Goal: Navigation & Orientation: Find specific page/section

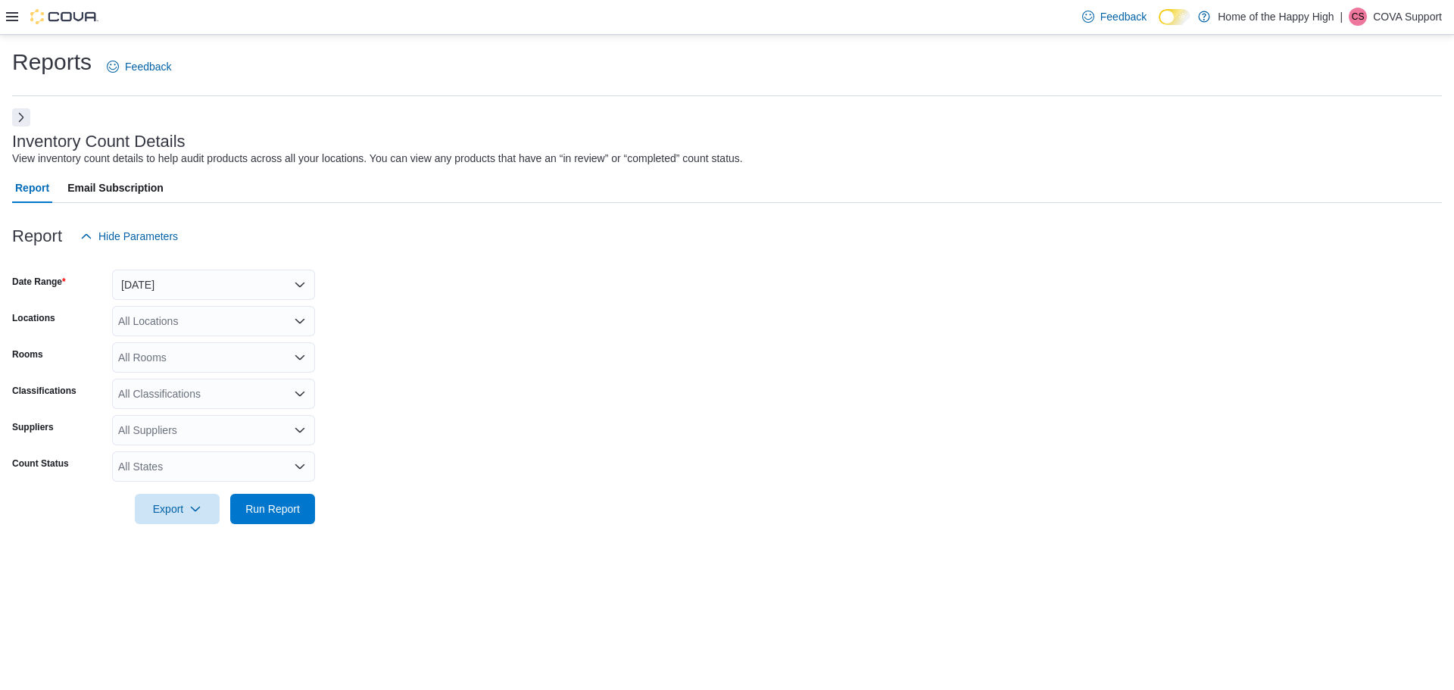
drag, startPoint x: 24, startPoint y: 117, endPoint x: 83, endPoint y: 34, distance: 101.5
click at [24, 117] on button "Next" at bounding box center [21, 117] width 18 height 18
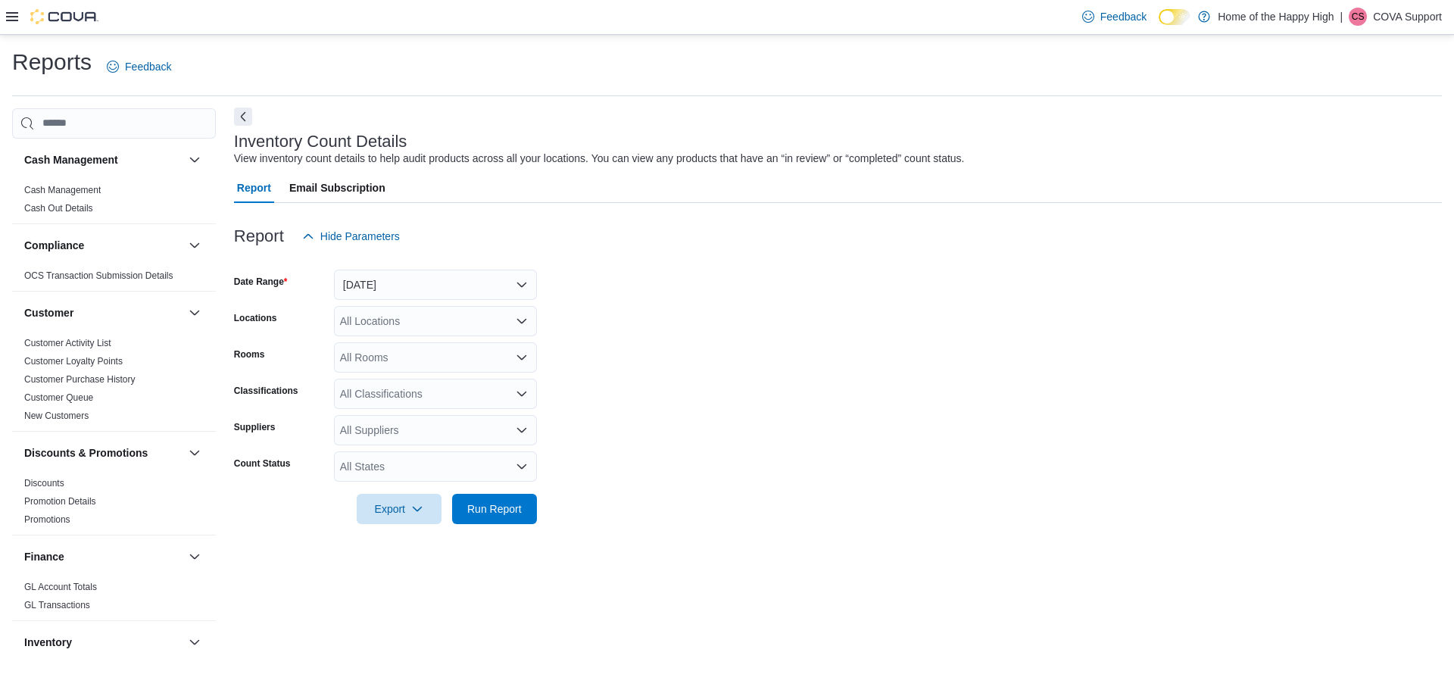
click at [248, 118] on button "Next" at bounding box center [243, 117] width 18 height 18
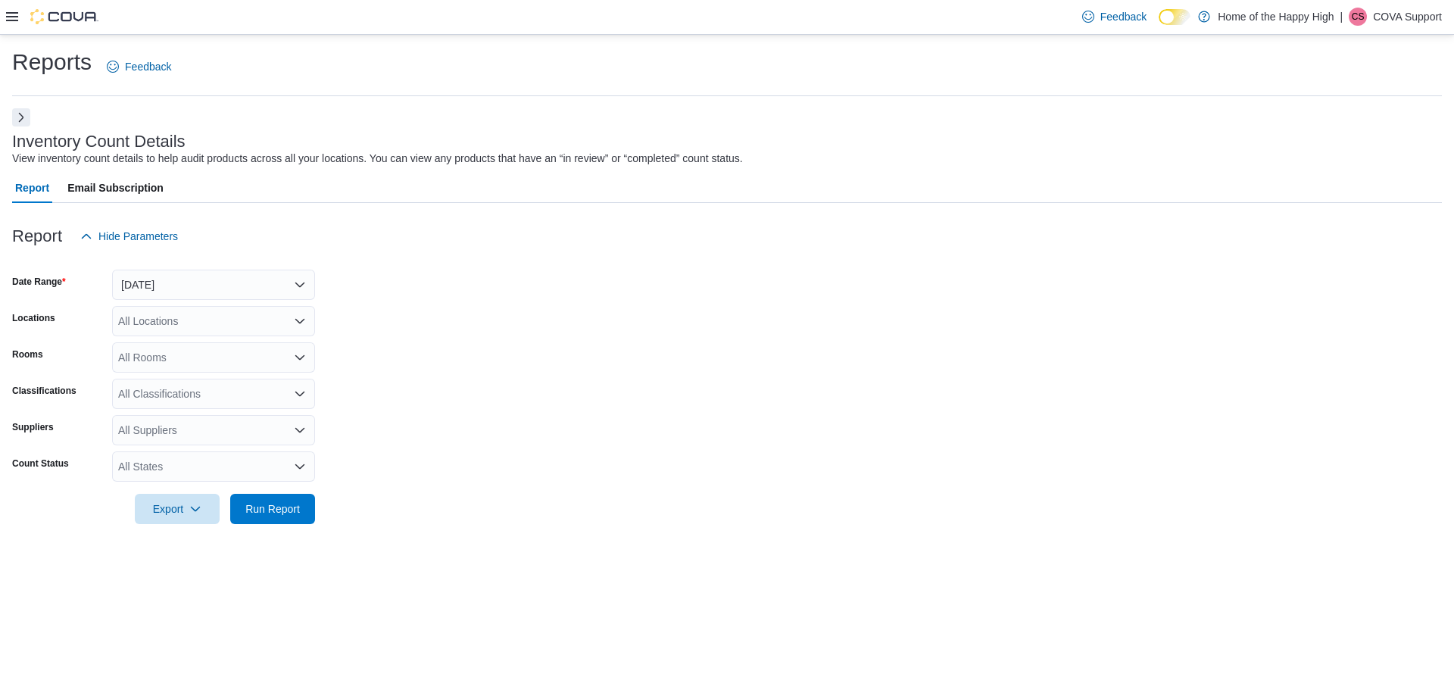
click at [13, 11] on icon at bounding box center [12, 17] width 12 height 12
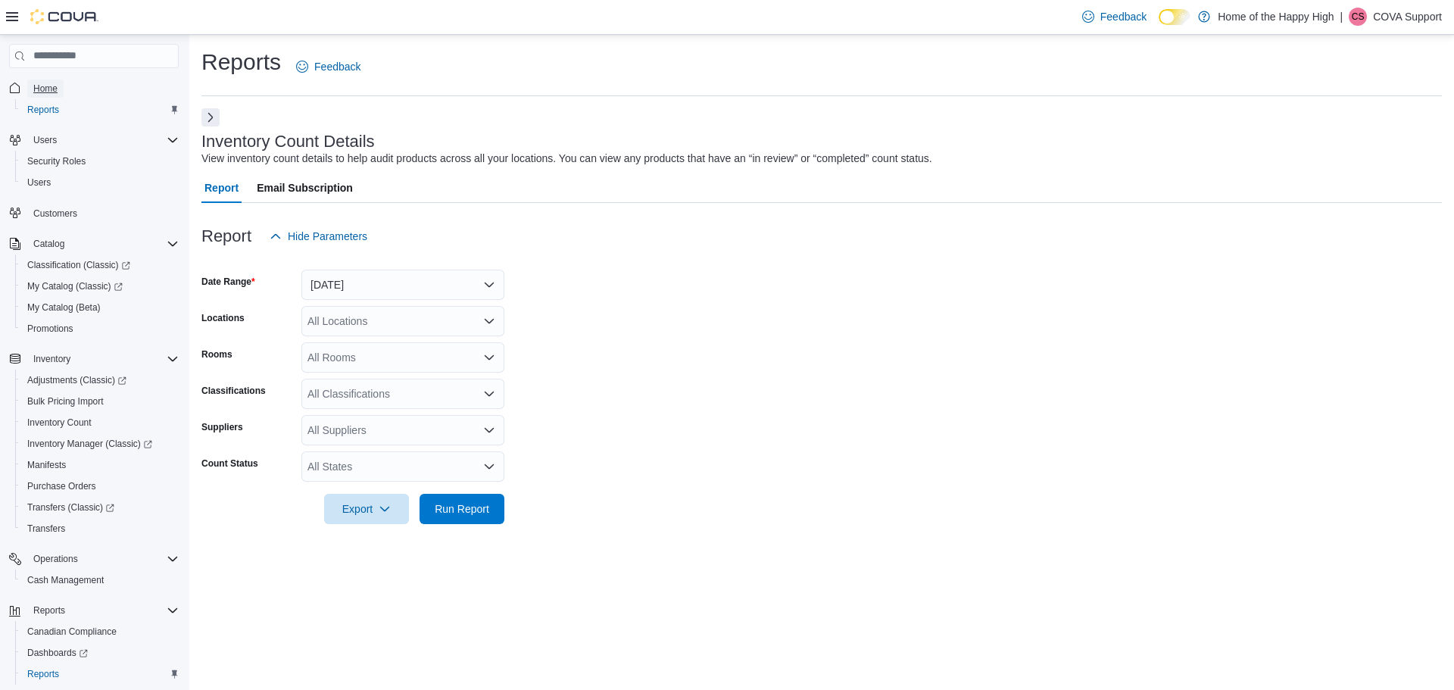
click at [49, 86] on span "Home" at bounding box center [45, 89] width 24 height 12
